Goal: Information Seeking & Learning: Stay updated

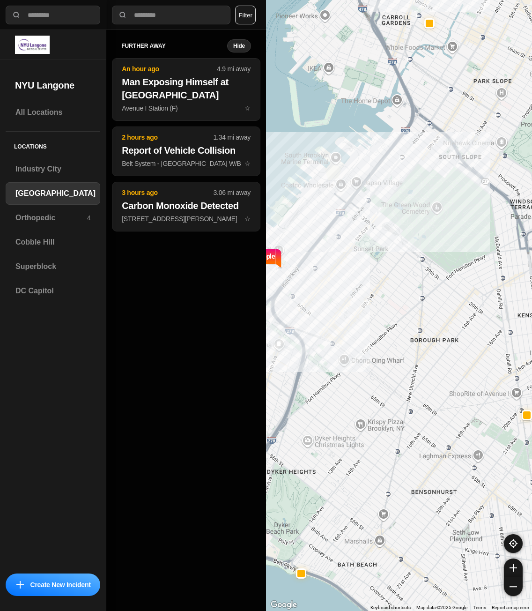
select select "*"
click at [44, 273] on div "Superblock" at bounding box center [53, 266] width 95 height 22
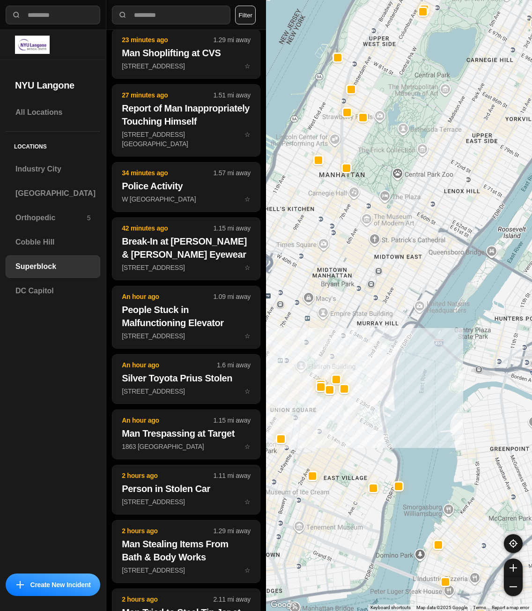
scroll to position [426, 0]
click at [35, 201] on div "[GEOGRAPHIC_DATA]" at bounding box center [53, 193] width 95 height 22
